Goal: Use online tool/utility

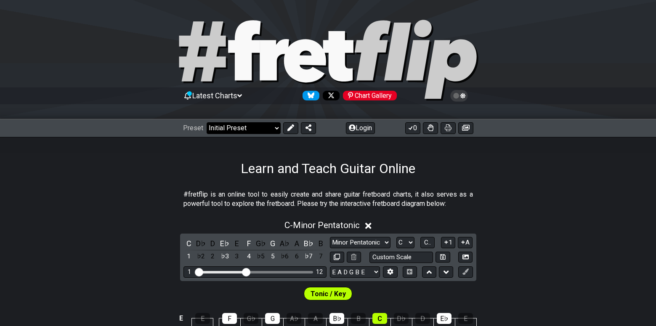
click at [274, 128] on select "Welcome to #fretflip! Initial Preset Custom Preset Minor Pentatonic Major Penta…" at bounding box center [243, 128] width 74 height 12
click at [206, 122] on select "Welcome to #fretflip! Initial Preset Custom Preset Minor Pentatonic Major Penta…" at bounding box center [243, 128] width 74 height 12
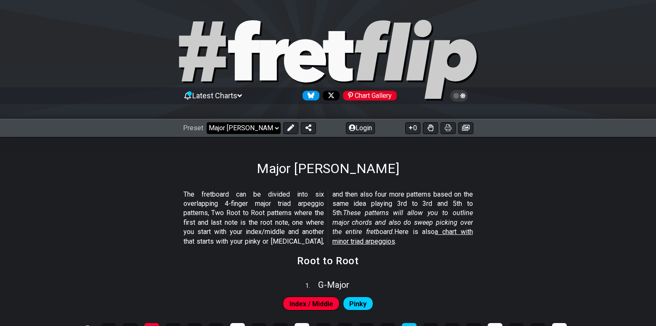
click at [275, 128] on select "Welcome to #fretflip! Initial Preset Custom Preset Minor Pentatonic Major Penta…" at bounding box center [243, 128] width 74 height 12
click at [206, 122] on select "Welcome to #fretflip! Initial Preset Custom Preset Minor Pentatonic Major Penta…" at bounding box center [243, 128] width 74 height 12
select select "/guitar-scales-generator"
select select "A"
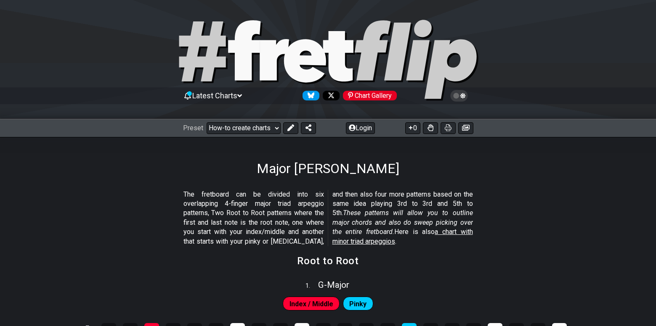
select select "A"
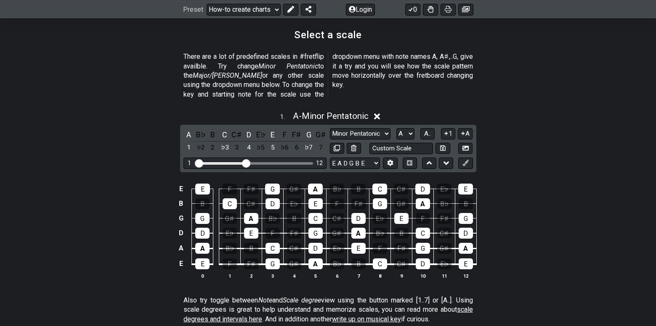
scroll to position [232, 0]
